Goal: Consume media (video, audio): Consume media (video, audio)

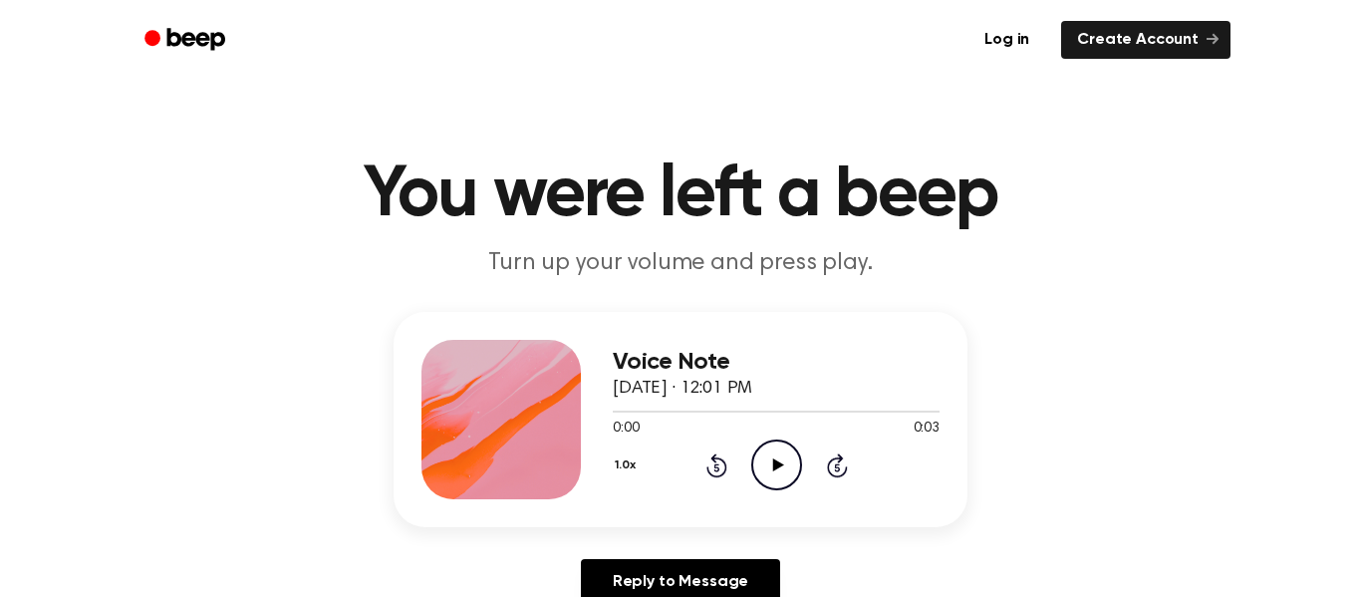
click at [783, 447] on icon "Play Audio" at bounding box center [776, 464] width 51 height 51
click at [785, 474] on icon "Play Audio" at bounding box center [776, 464] width 51 height 51
click at [785, 474] on icon "Pause Audio" at bounding box center [776, 464] width 51 height 51
click at [786, 473] on icon "Play Audio" at bounding box center [776, 464] width 51 height 51
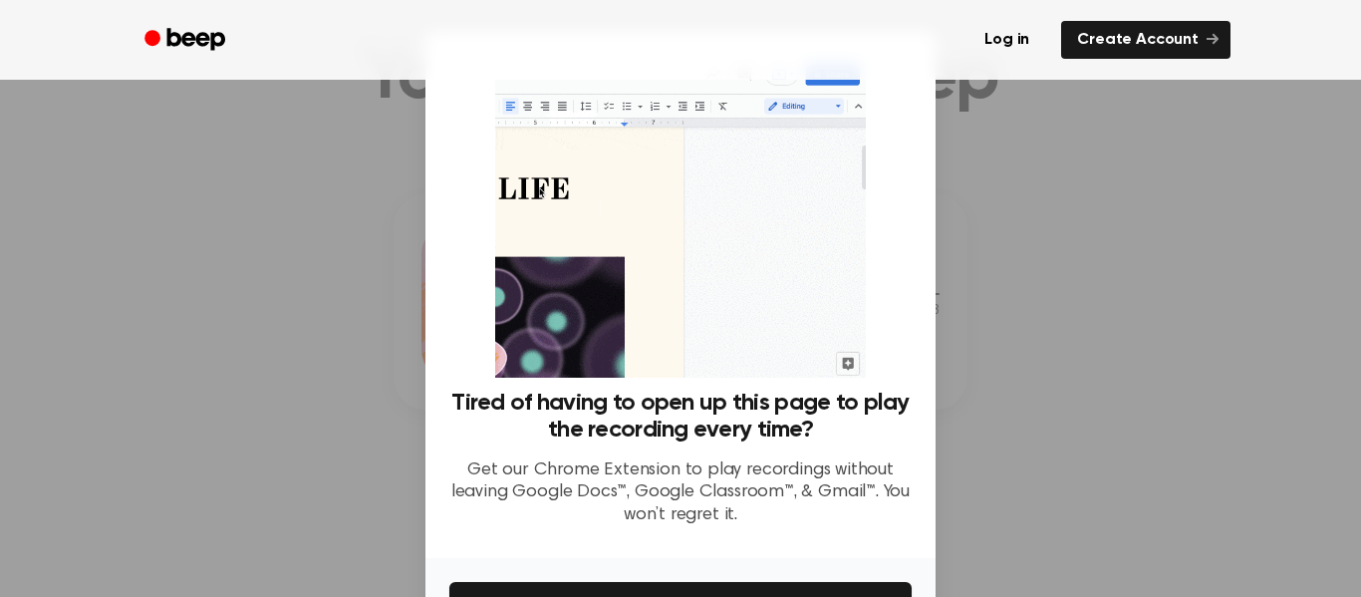
scroll to position [119, 0]
click at [851, 587] on button "Get It Now" at bounding box center [680, 604] width 462 height 44
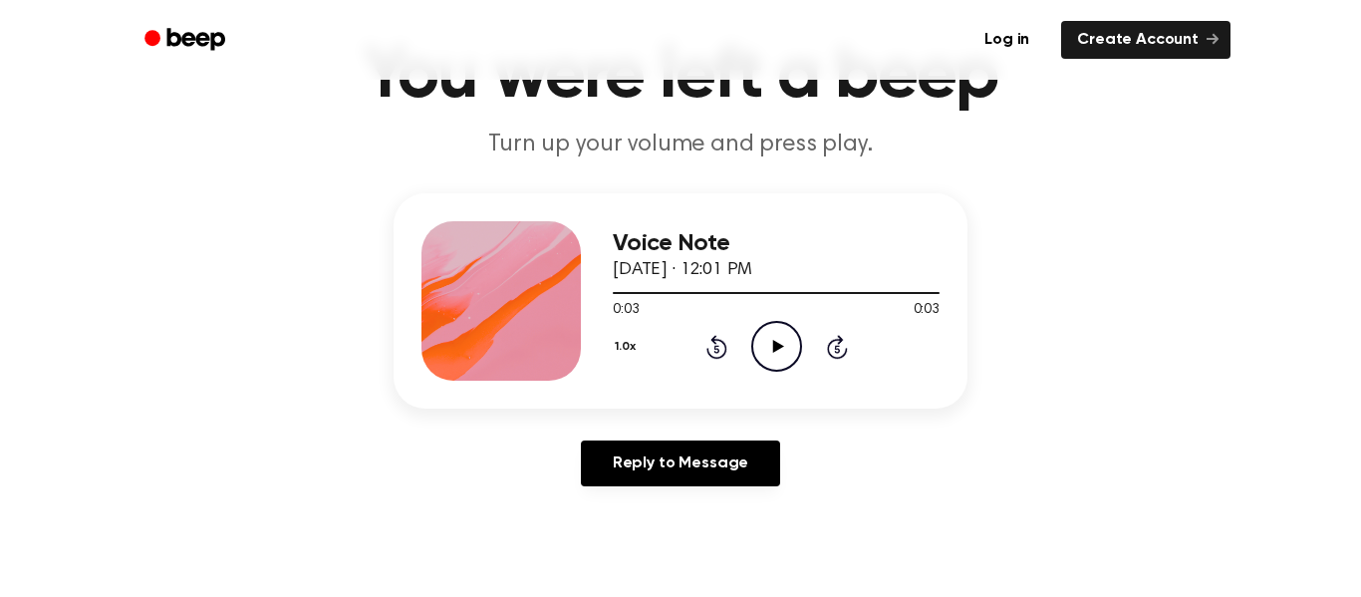
click at [772, 355] on icon "Play Audio" at bounding box center [776, 346] width 51 height 51
